Goal: Information Seeking & Learning: Check status

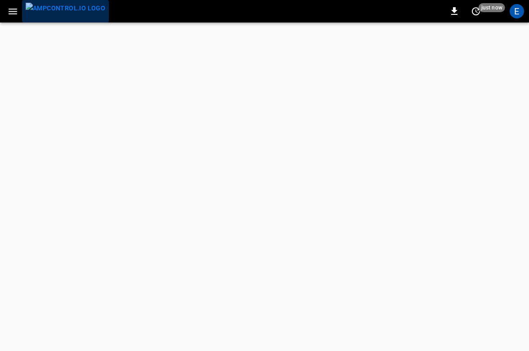
click at [80, 11] on img "menu" at bounding box center [66, 8] width 80 height 11
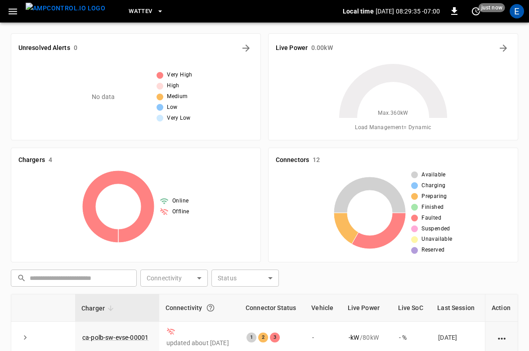
click at [131, 10] on span "WattEV" at bounding box center [140, 11] width 23 height 10
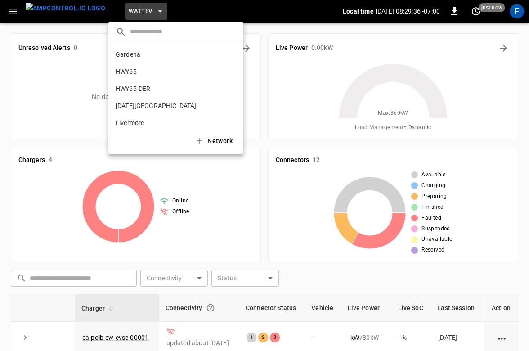
scroll to position [76, 0]
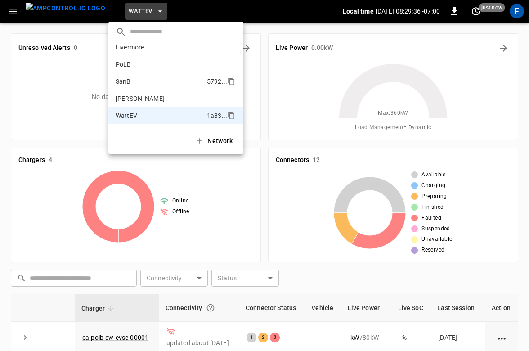
click at [143, 79] on li "SanB 5792 ..." at bounding box center [176, 81] width 135 height 17
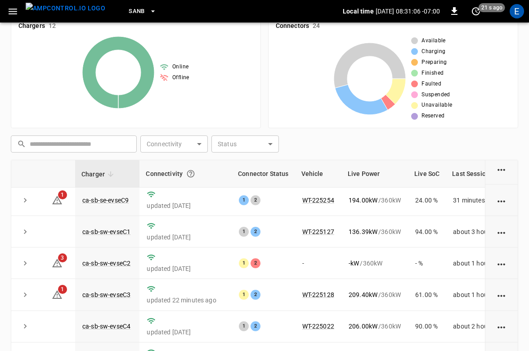
scroll to position [163, 0]
click at [122, 261] on link "ca-sb-sw-evseC2" at bounding box center [107, 263] width 52 height 11
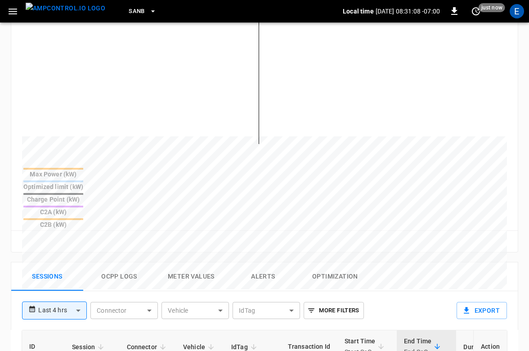
scroll to position [396, 0]
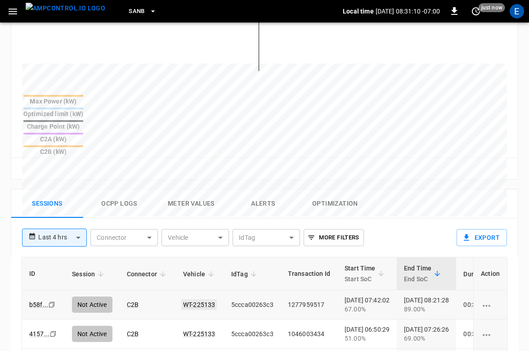
click at [201, 299] on link "WT-225133" at bounding box center [199, 304] width 36 height 11
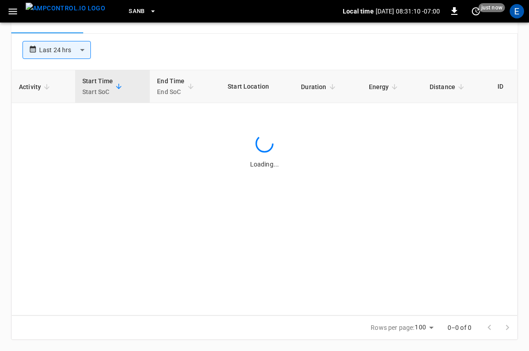
scroll to position [396, 0]
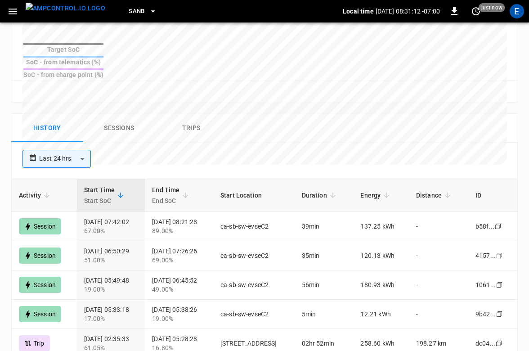
click at [53, 11] on img "menu" at bounding box center [66, 8] width 80 height 11
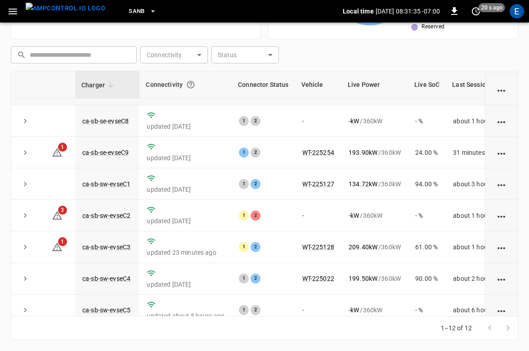
scroll to position [163, 0]
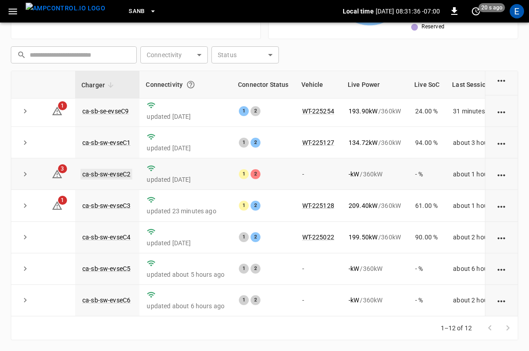
click at [110, 176] on link "ca-sb-sw-evseC2" at bounding box center [107, 174] width 52 height 11
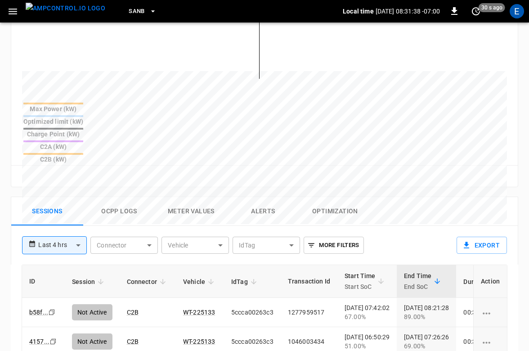
scroll to position [478, 0]
